Goal: Book appointment/travel/reservation

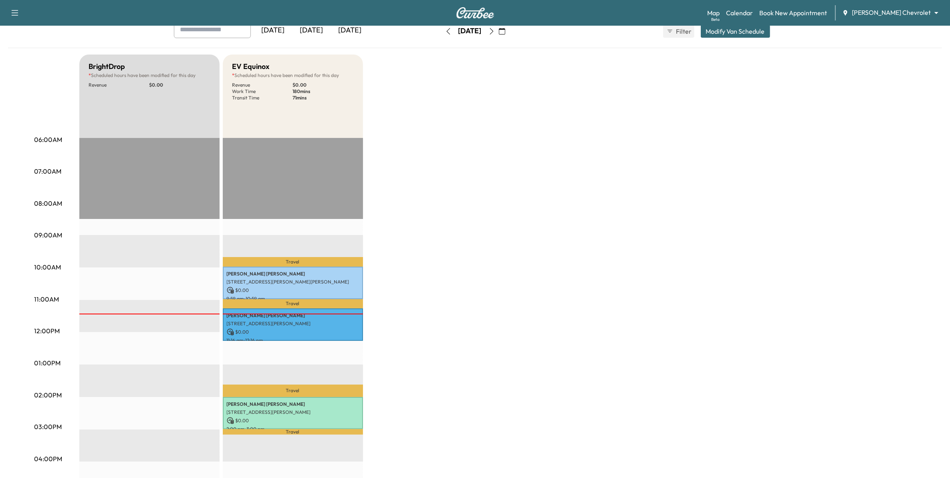
scroll to position [100, 0]
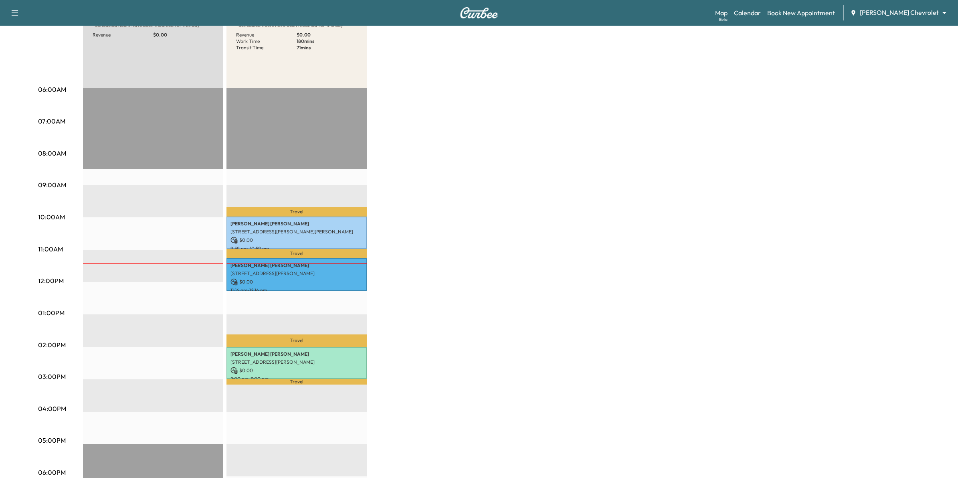
click at [901, 9] on body "Support Log Out Map Beta Calendar Book New Appointment [PERSON_NAME] Chevrolet …" at bounding box center [479, 139] width 958 height 478
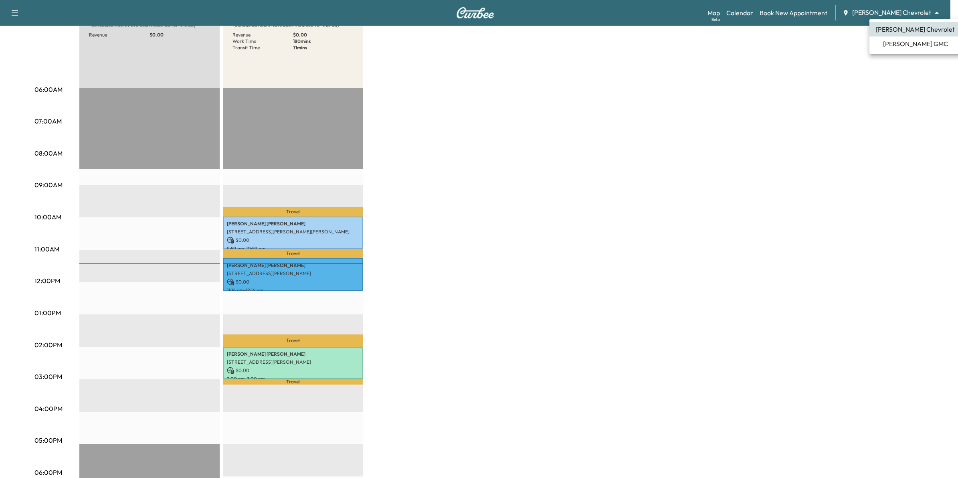
click at [862, 120] on div at bounding box center [479, 239] width 958 height 478
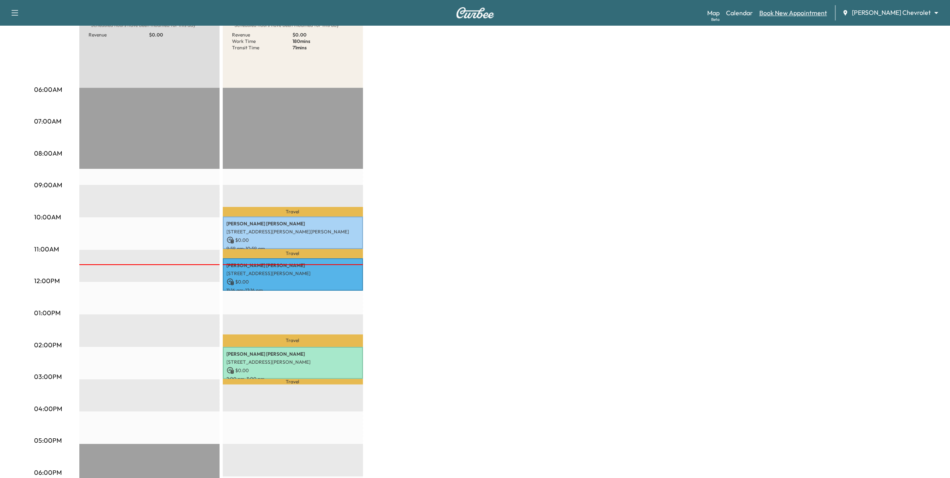
click at [821, 13] on link "Book New Appointment" at bounding box center [793, 13] width 68 height 10
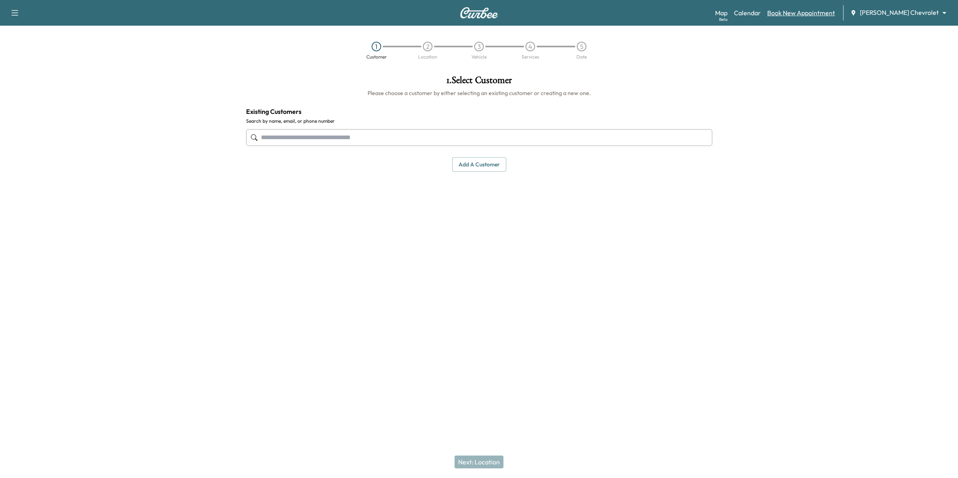
click at [822, 16] on link "Book New Appointment" at bounding box center [801, 13] width 68 height 10
click at [822, 96] on div at bounding box center [839, 188] width 240 height 239
click at [761, 13] on link "Calendar" at bounding box center [747, 13] width 27 height 10
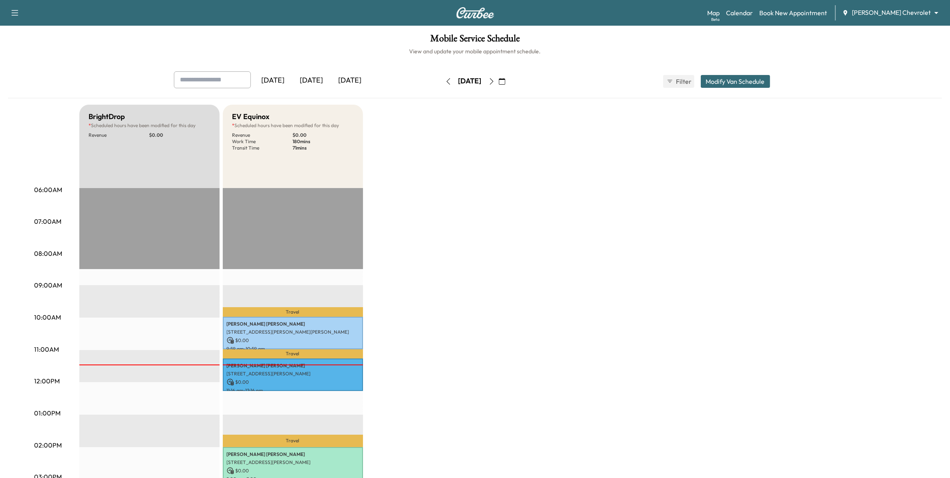
click at [834, 54] on h6 "View and update your mobile appointment schedule." at bounding box center [475, 51] width 934 height 8
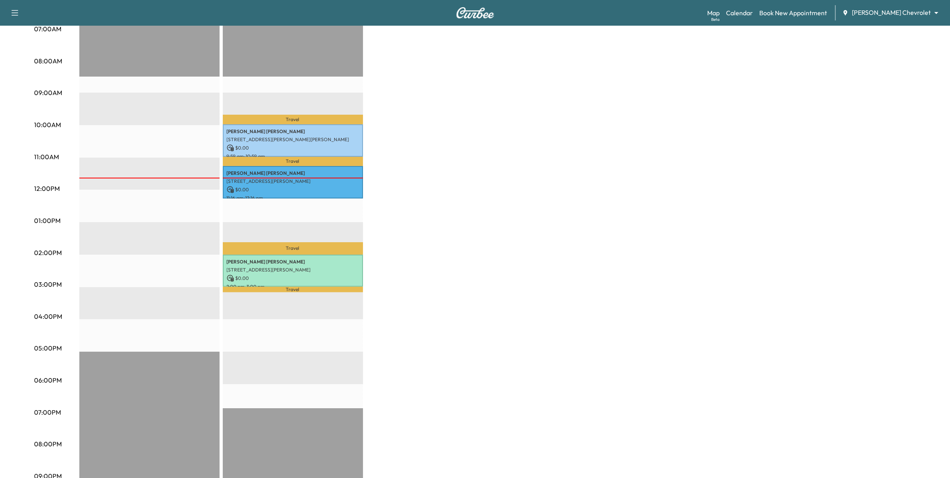
scroll to position [236, 0]
